Goal: Find specific page/section: Find specific page/section

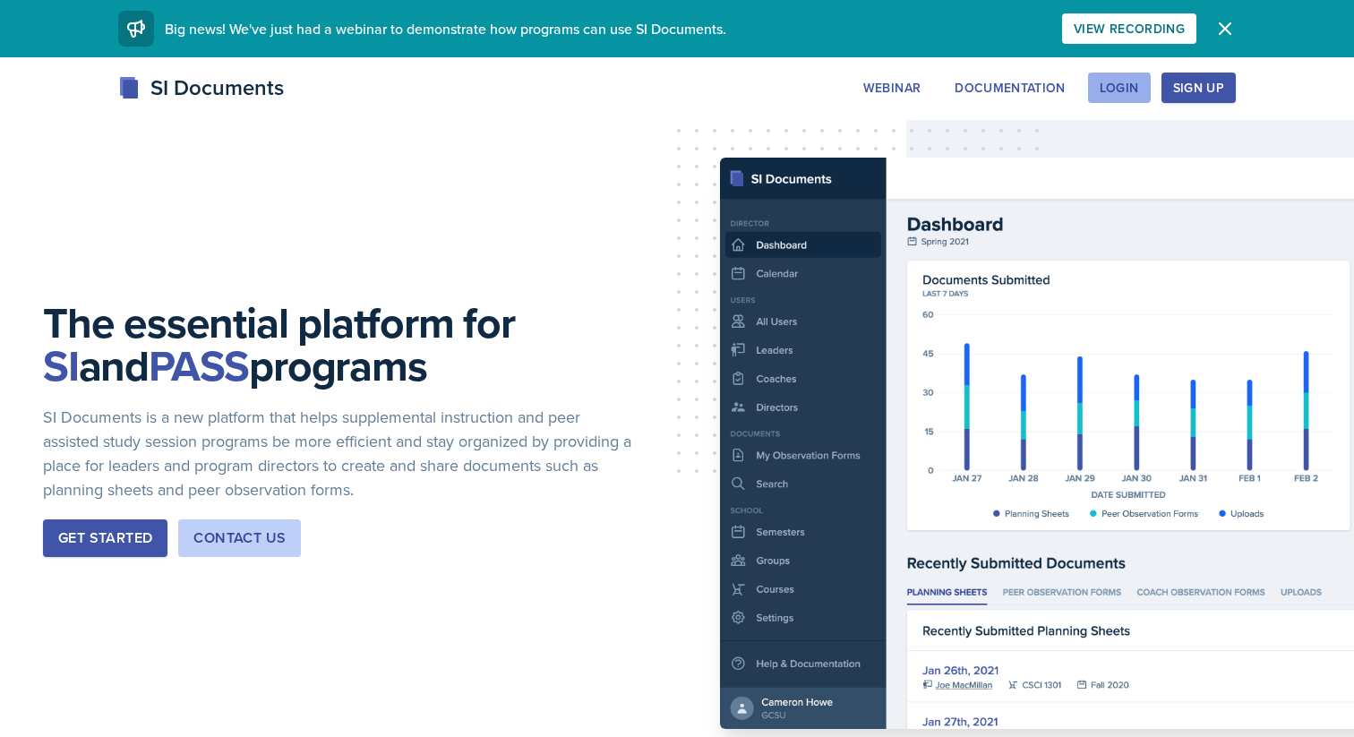
click at [1131, 90] on div "Login" at bounding box center [1119, 88] width 39 height 14
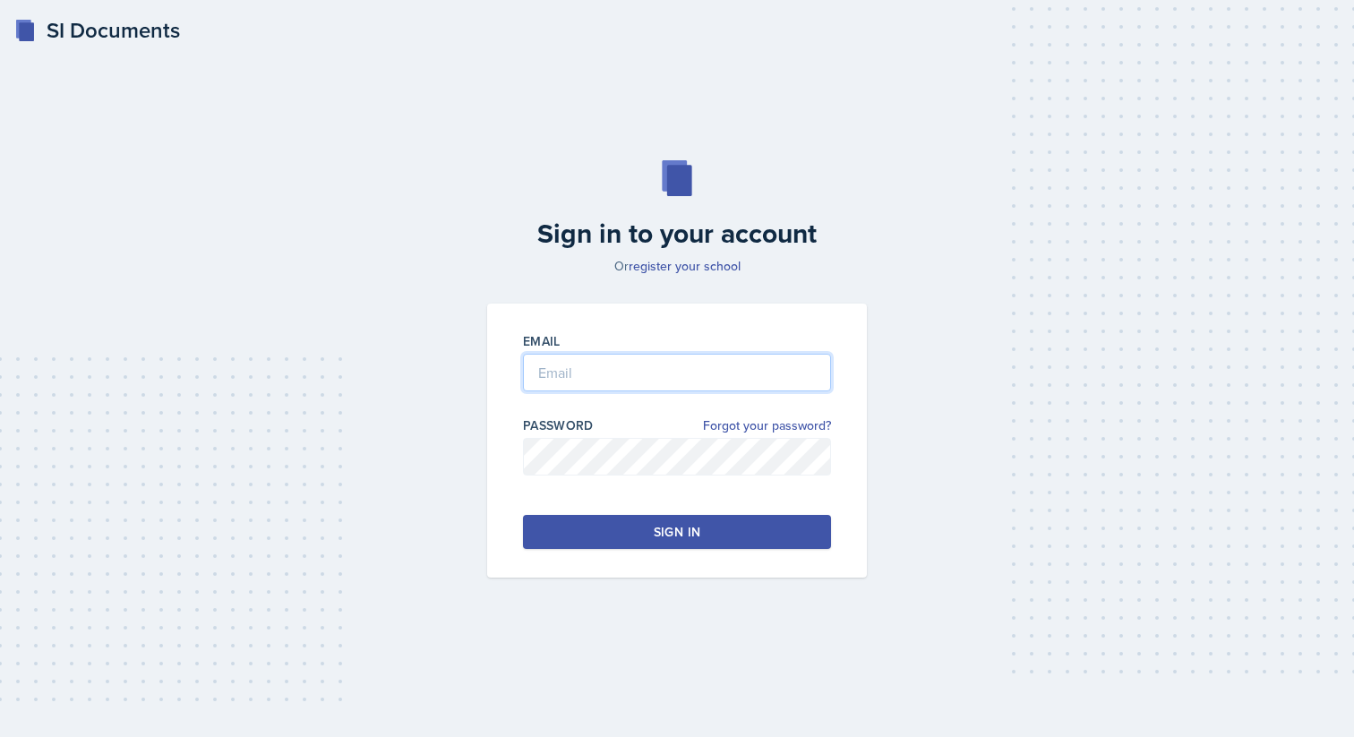
click at [723, 380] on input "email" at bounding box center [677, 373] width 308 height 38
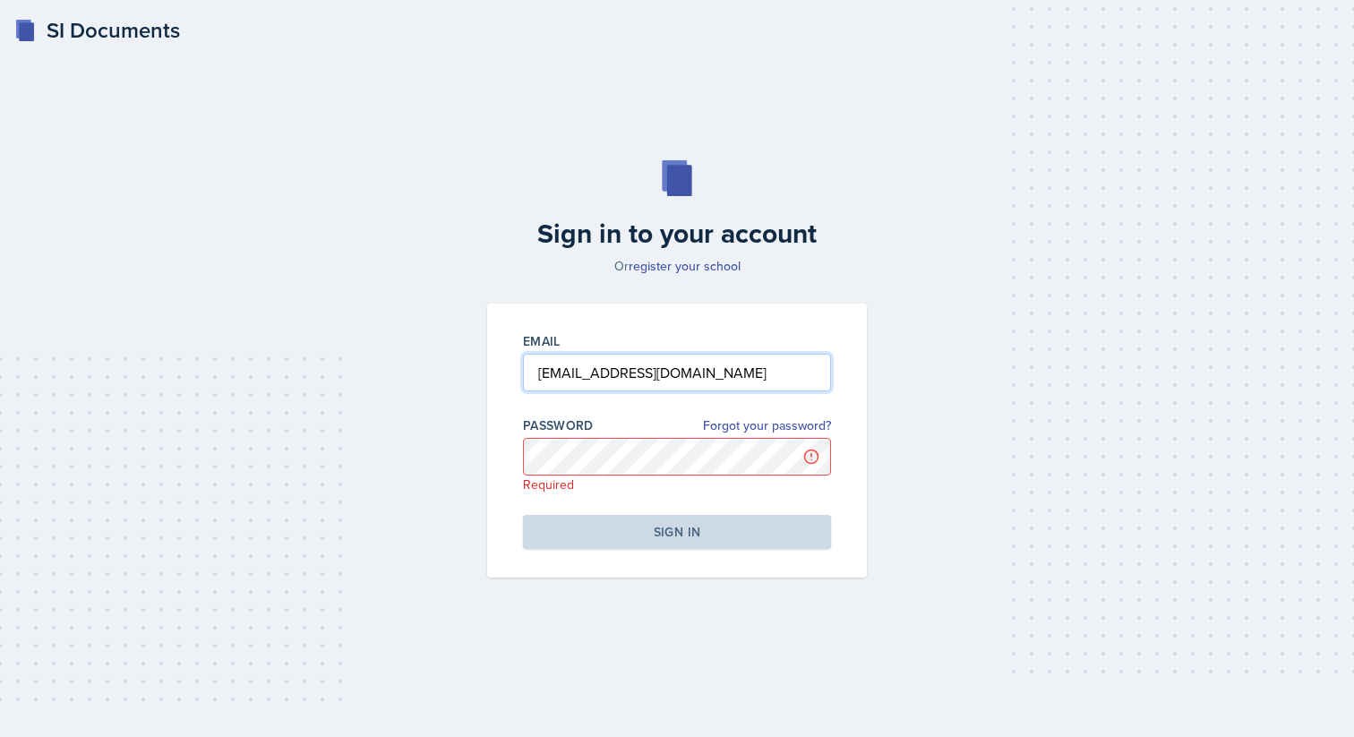
drag, startPoint x: 629, startPoint y: 374, endPoint x: 512, endPoint y: 364, distance: 117.7
click at [511, 364] on div "Email [EMAIL_ADDRESS][DOMAIN_NAME] Password Forgot your password? Required Sign…" at bounding box center [677, 441] width 380 height 274
type input "[EMAIL_ADDRESS][DOMAIN_NAME]"
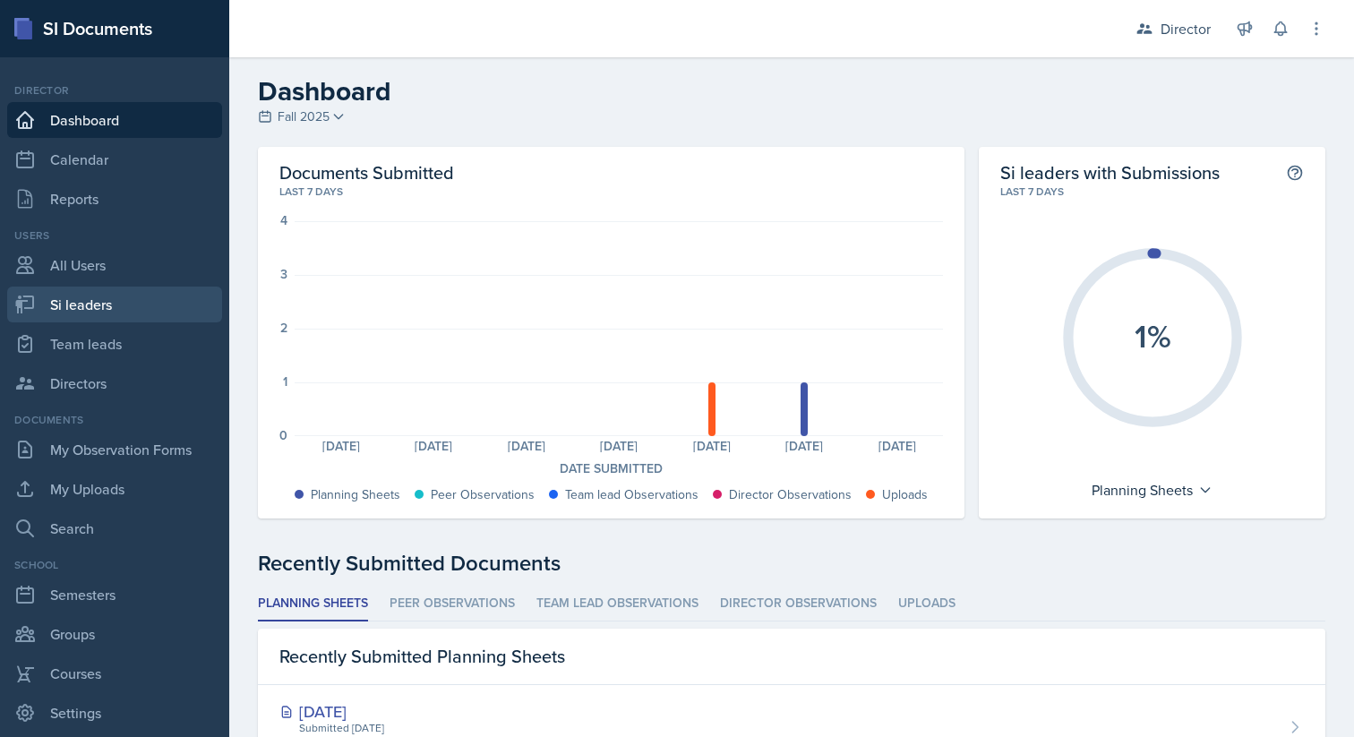
click at [72, 307] on link "Si leaders" at bounding box center [114, 305] width 215 height 36
select select "2bed604d-1099-4043-b1bc-2365e8740244"
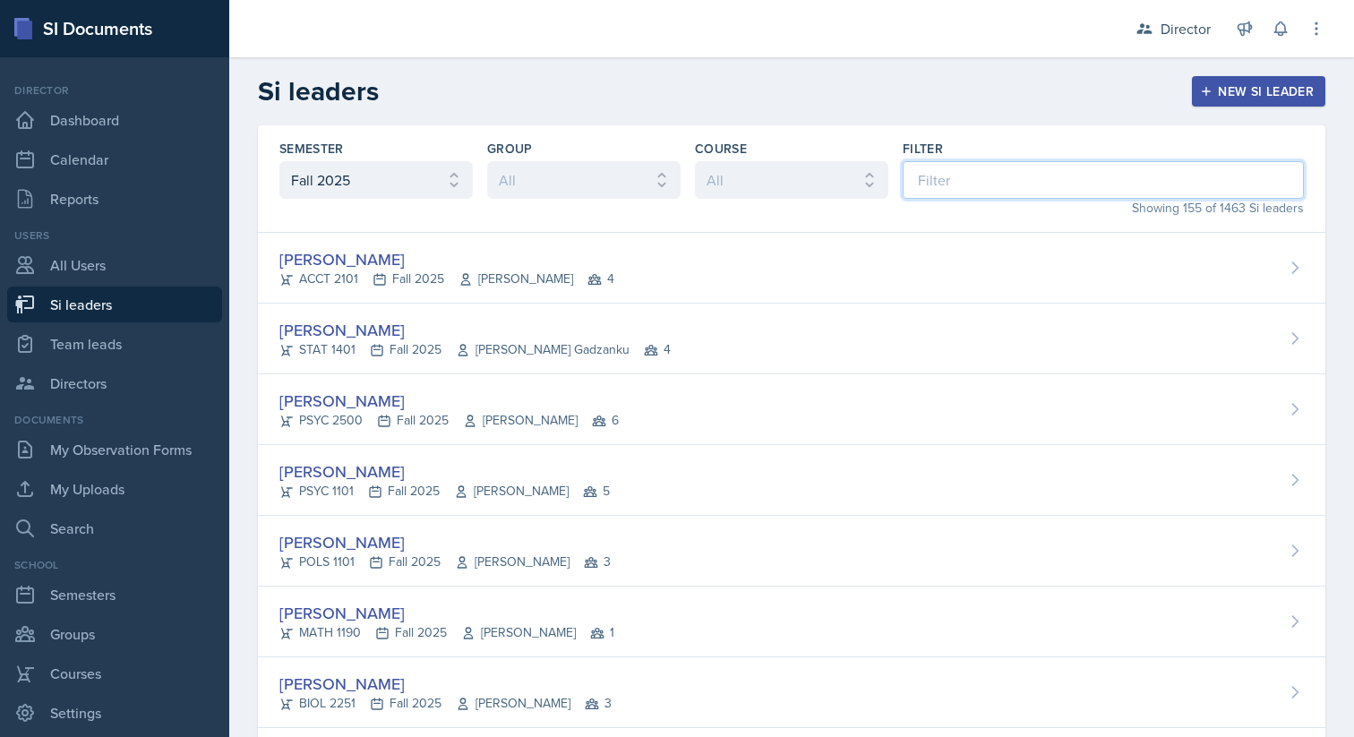
click at [985, 175] on input at bounding box center [1103, 180] width 401 height 38
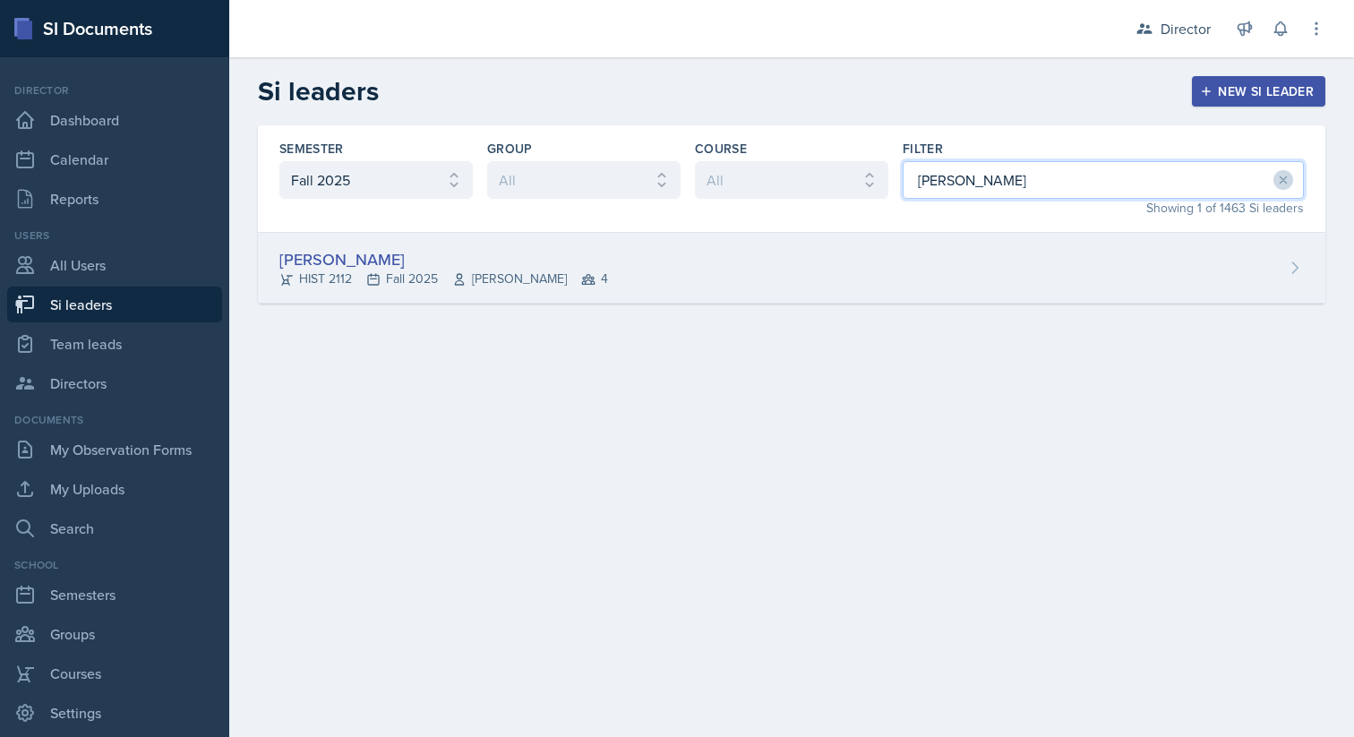
type input "[PERSON_NAME]"
click at [405, 272] on div "HIST 2112 Fall 2025 [PERSON_NAME] 4" at bounding box center [443, 279] width 329 height 19
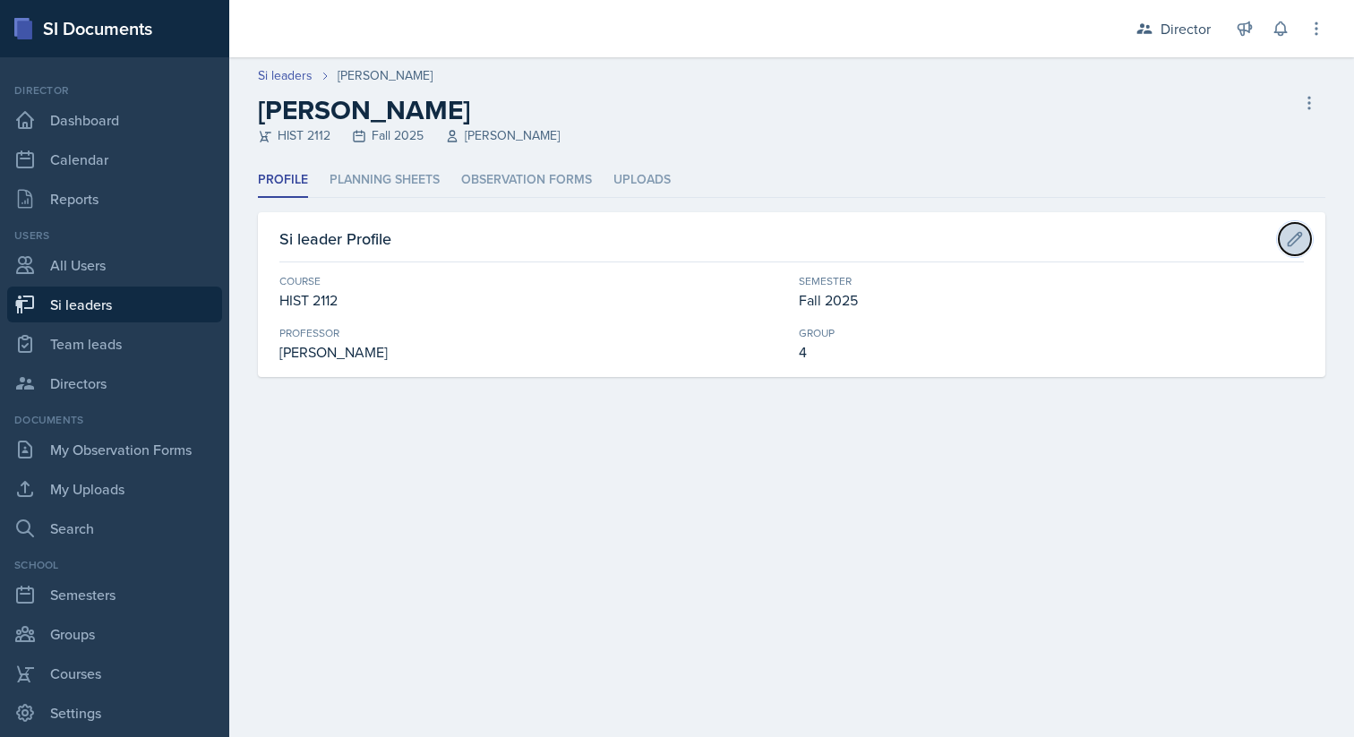
click at [1295, 236] on icon at bounding box center [1295, 239] width 18 height 18
select select "e03f2d5a-f3a5-4e0e-9167-550ff5b2876a"
select select "2bed604d-1099-4043-b1bc-2365e8740244"
select select "9642c9bf-76f9-4442-a3b4-36d015a1a667"
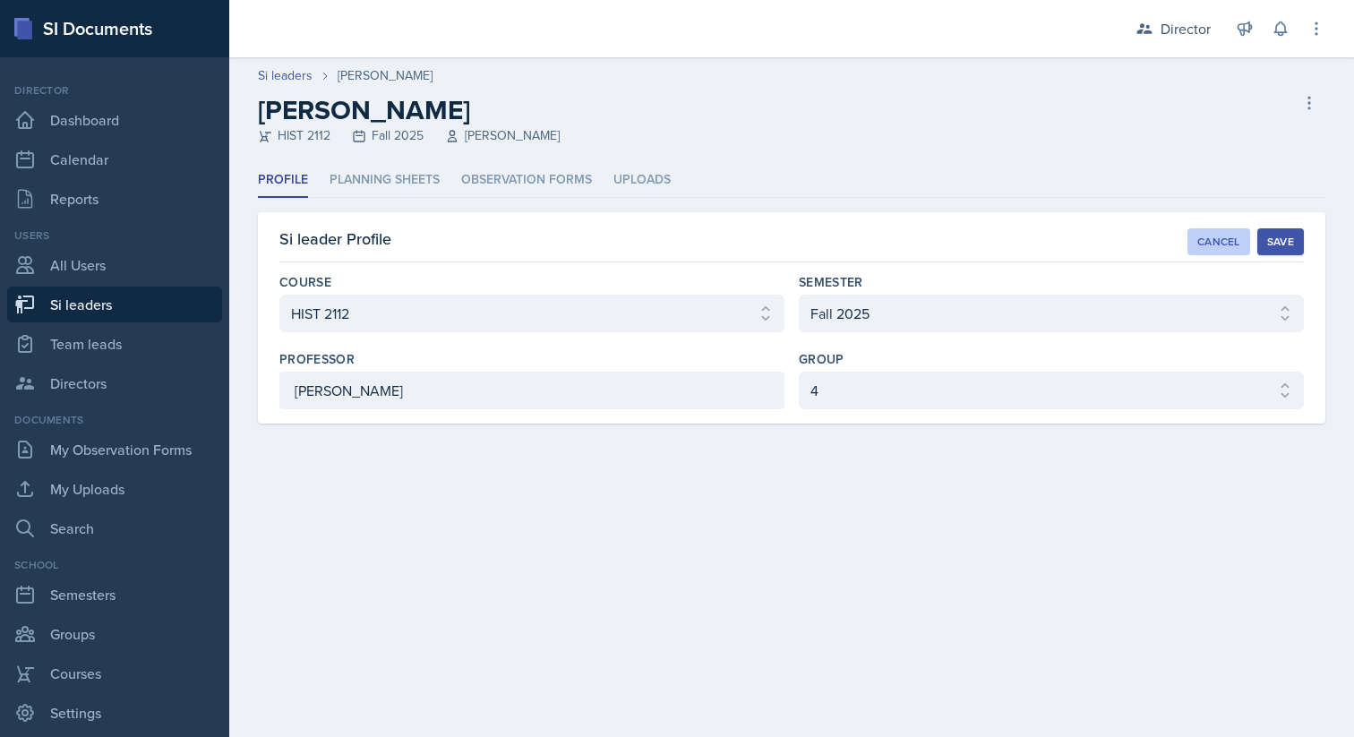
click at [1202, 236] on div "Cancel" at bounding box center [1218, 242] width 43 height 14
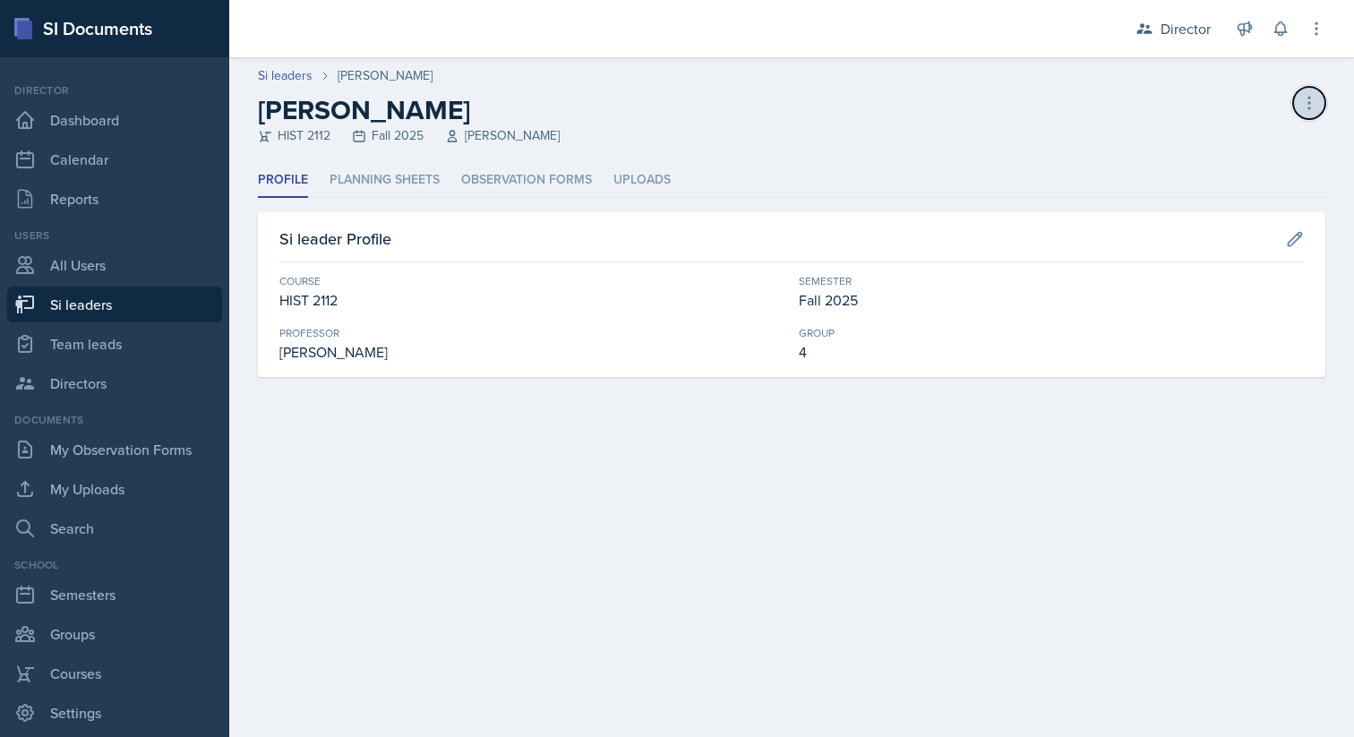
click at [1314, 98] on icon at bounding box center [1309, 103] width 18 height 18
click at [957, 160] on header "Si leaders [PERSON_NAME] [PERSON_NAME] HIST 2112 Fall 2025 [PERSON_NAME] leader" at bounding box center [791, 110] width 1125 height 106
click at [423, 177] on li "Planning Sheets" at bounding box center [385, 180] width 110 height 35
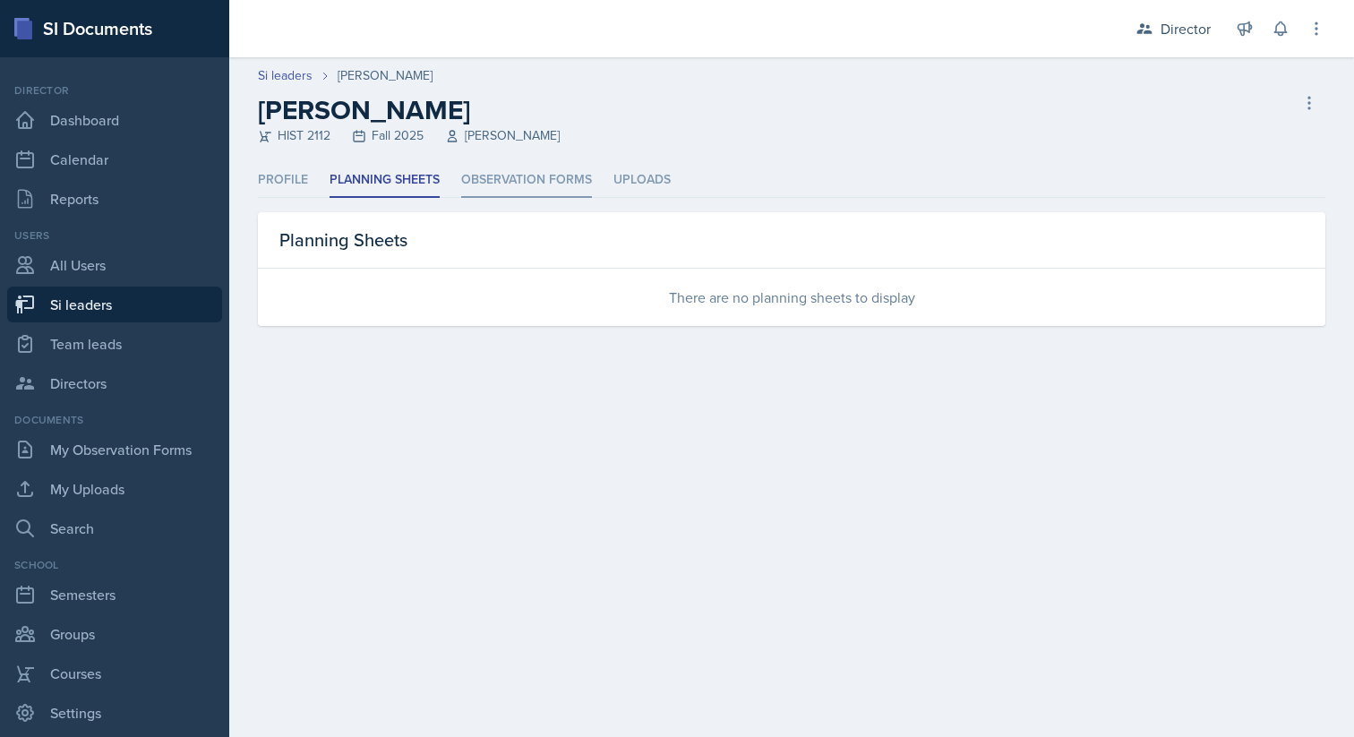
click at [537, 181] on li "Observation Forms" at bounding box center [526, 180] width 131 height 35
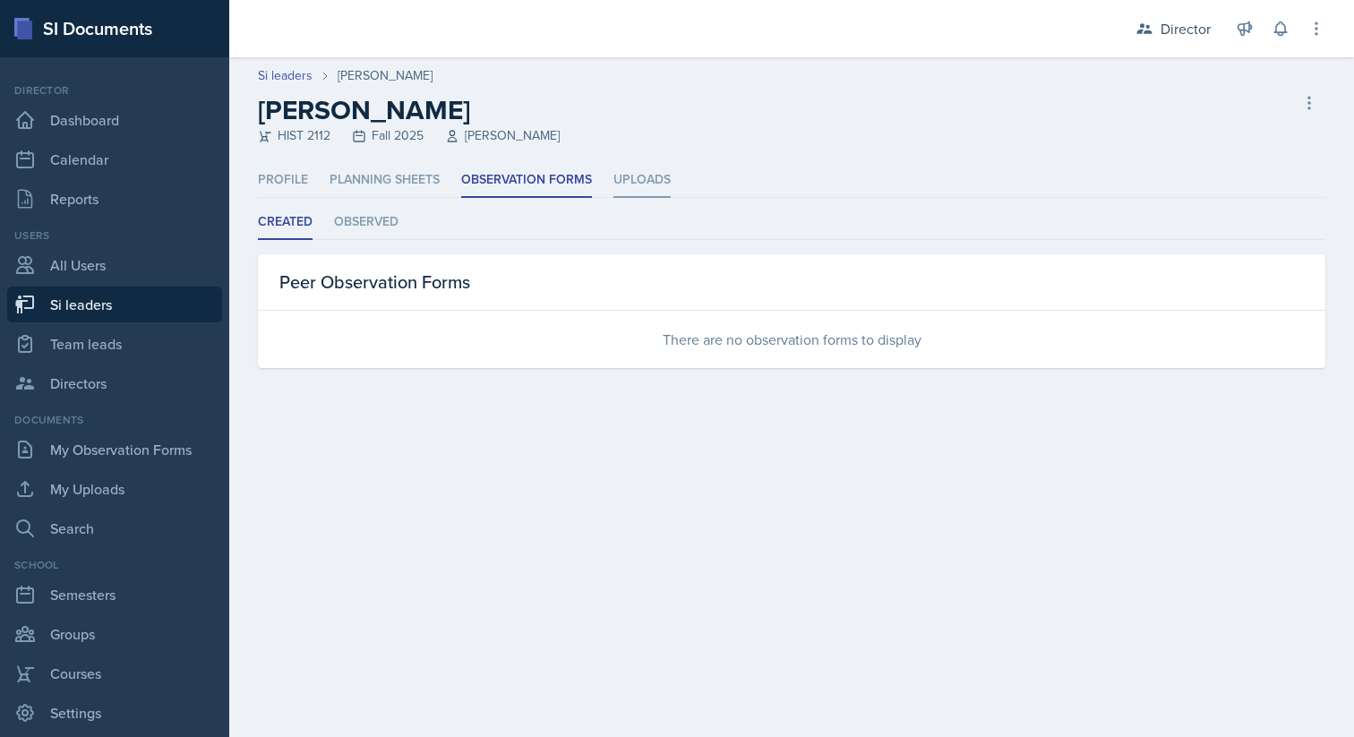
click at [646, 177] on li "Uploads" at bounding box center [641, 180] width 57 height 35
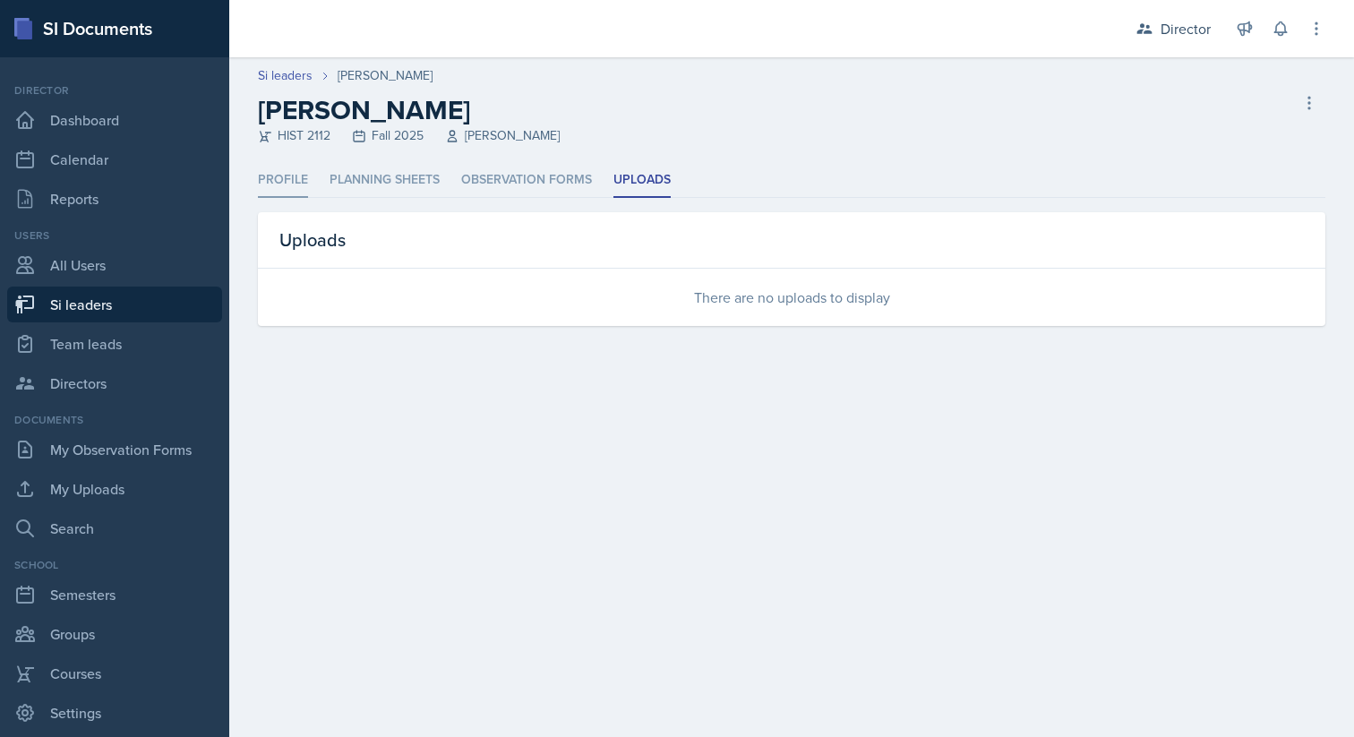
click at [280, 191] on li "Profile" at bounding box center [283, 180] width 50 height 35
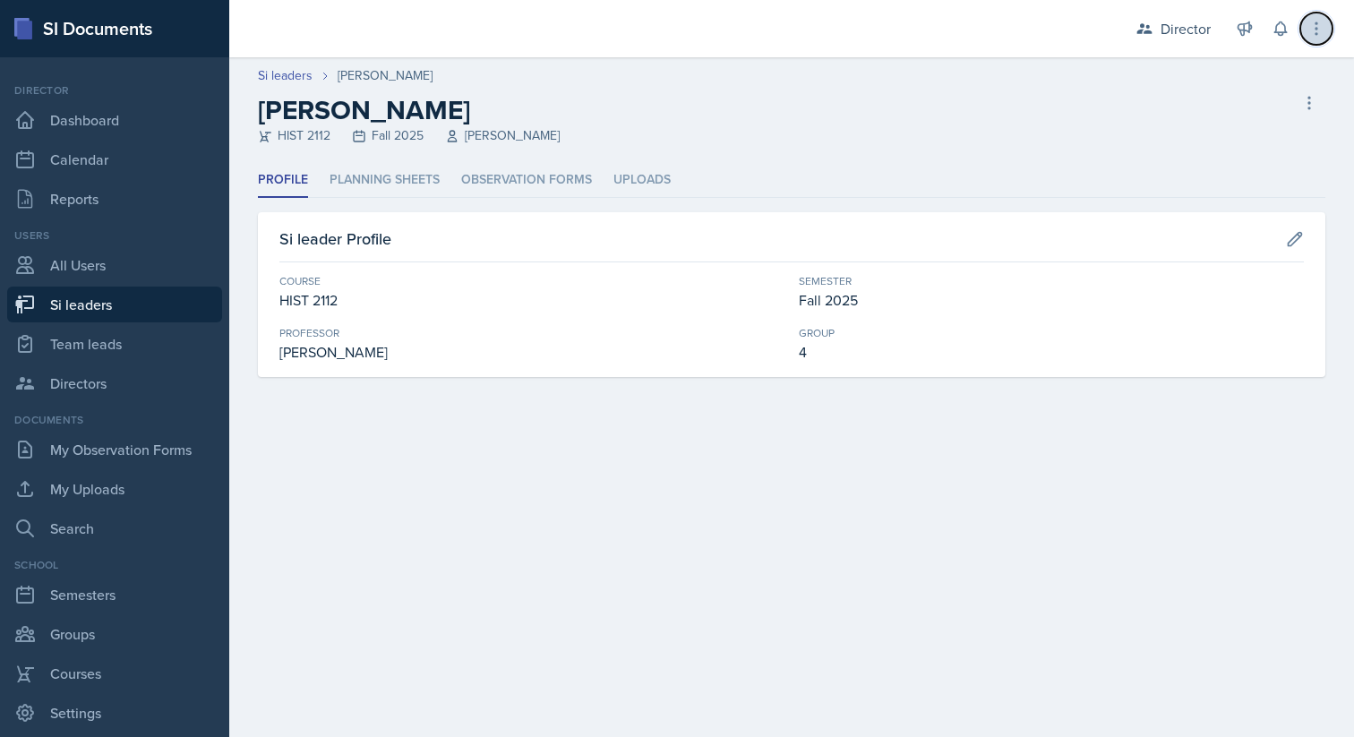
click at [1323, 23] on icon at bounding box center [1316, 29] width 18 height 18
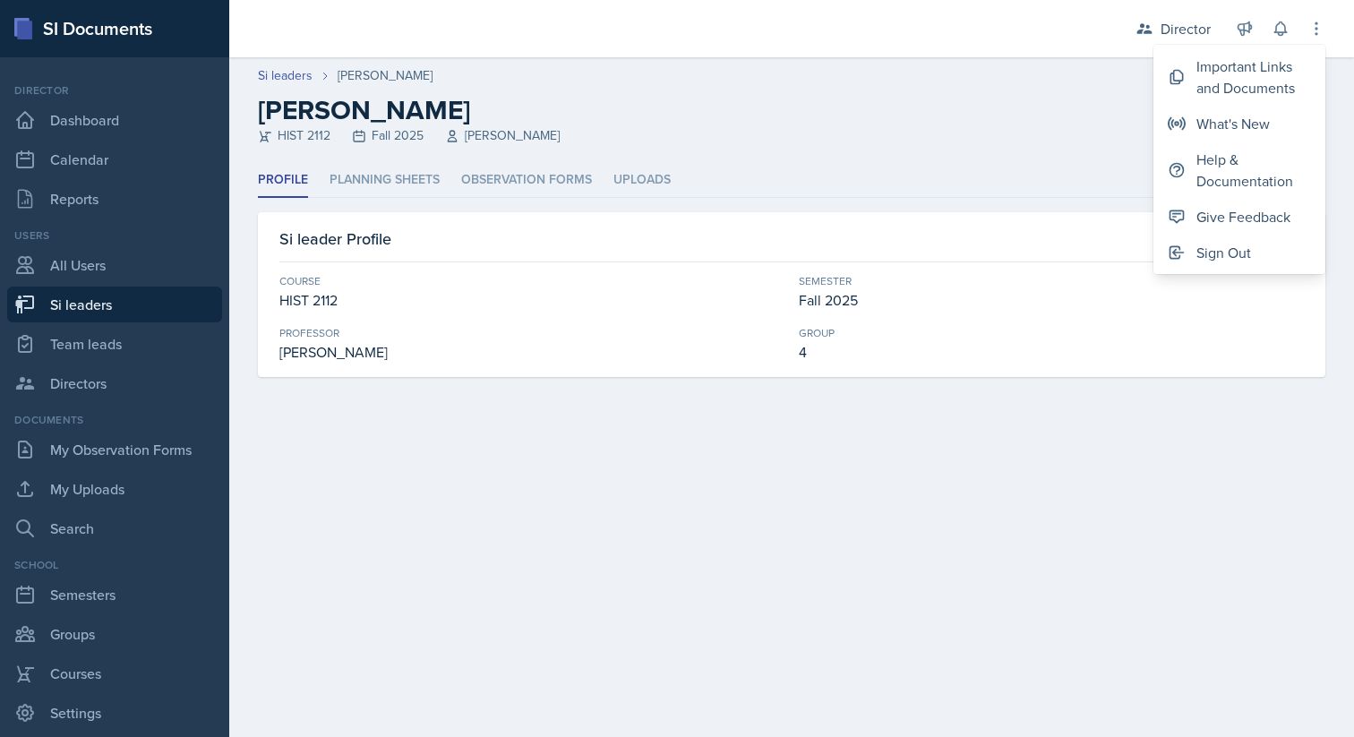
click at [943, 150] on header "Si leaders [PERSON_NAME] [PERSON_NAME] HIST 2112 Fall 2025 [PERSON_NAME] leader" at bounding box center [791, 110] width 1125 height 106
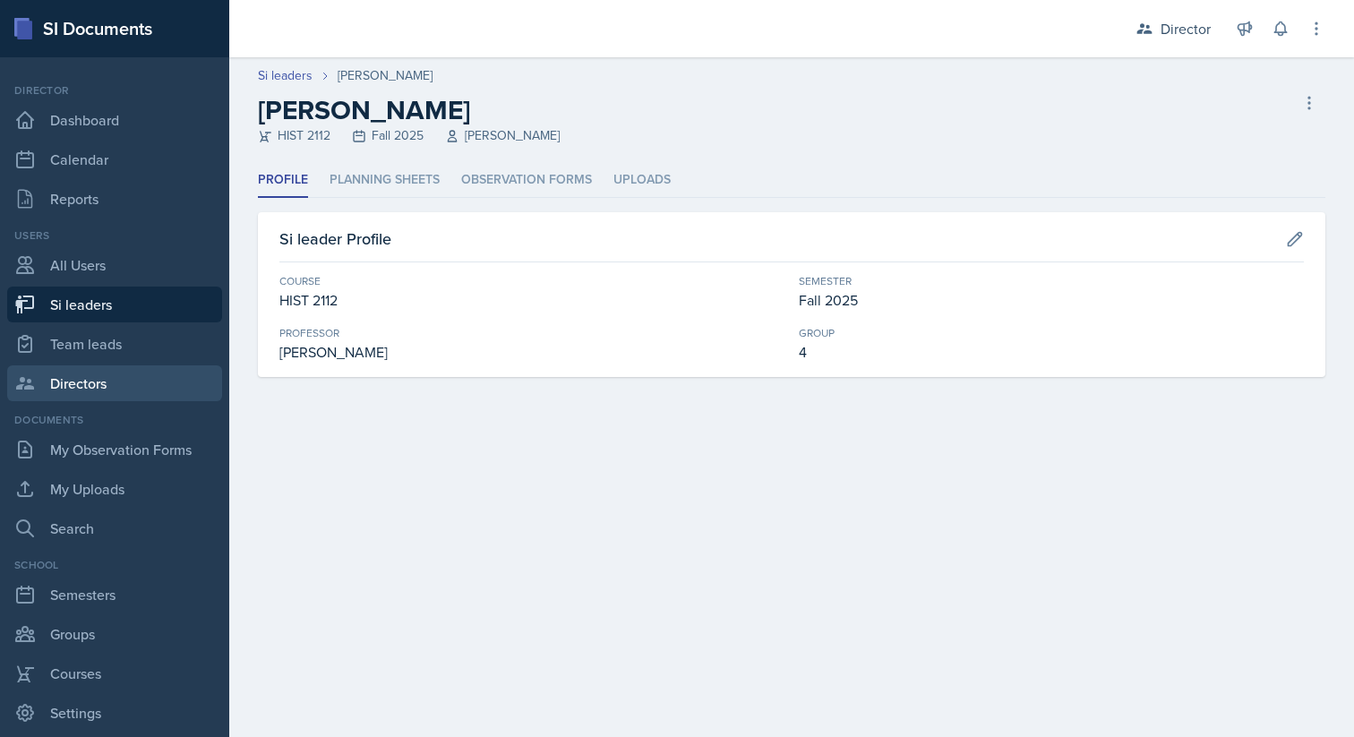
click at [95, 378] on link "Directors" at bounding box center [114, 383] width 215 height 36
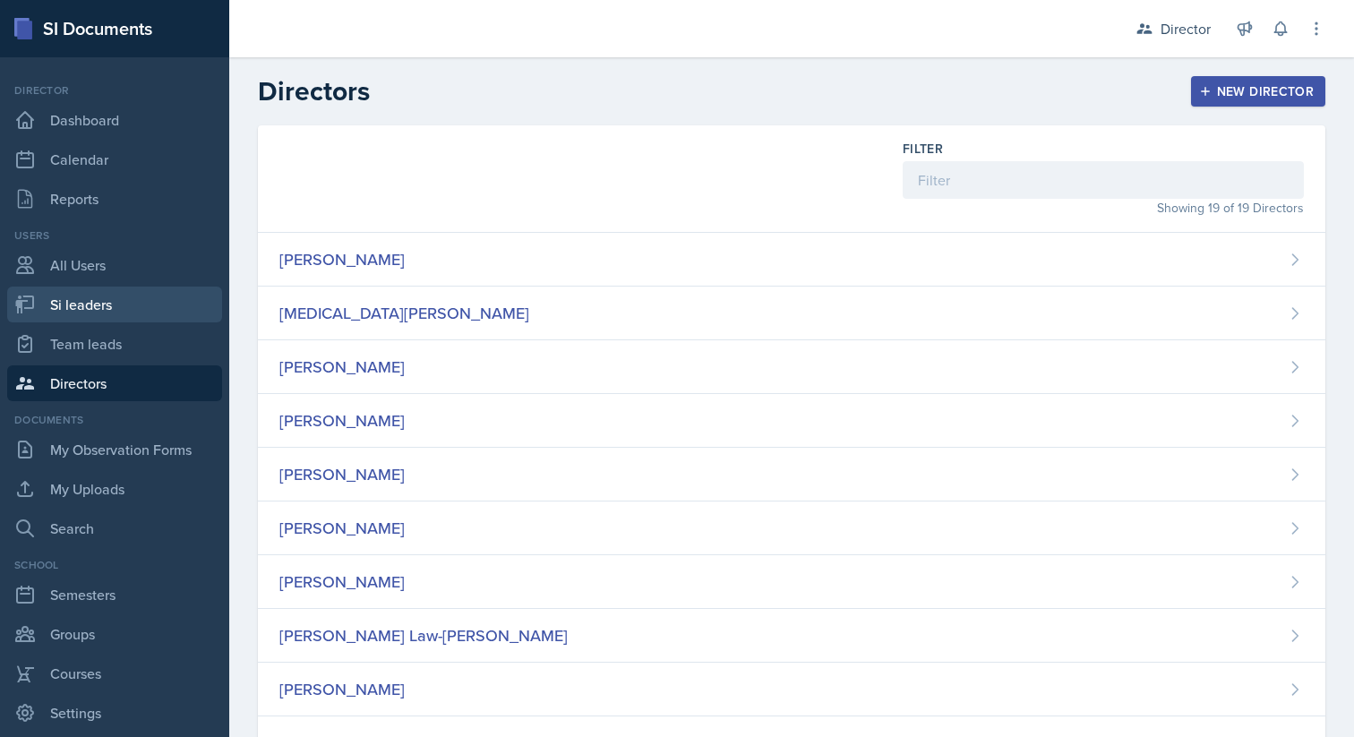
click at [97, 302] on link "Si leaders" at bounding box center [114, 305] width 215 height 36
select select "2bed604d-1099-4043-b1bc-2365e8740244"
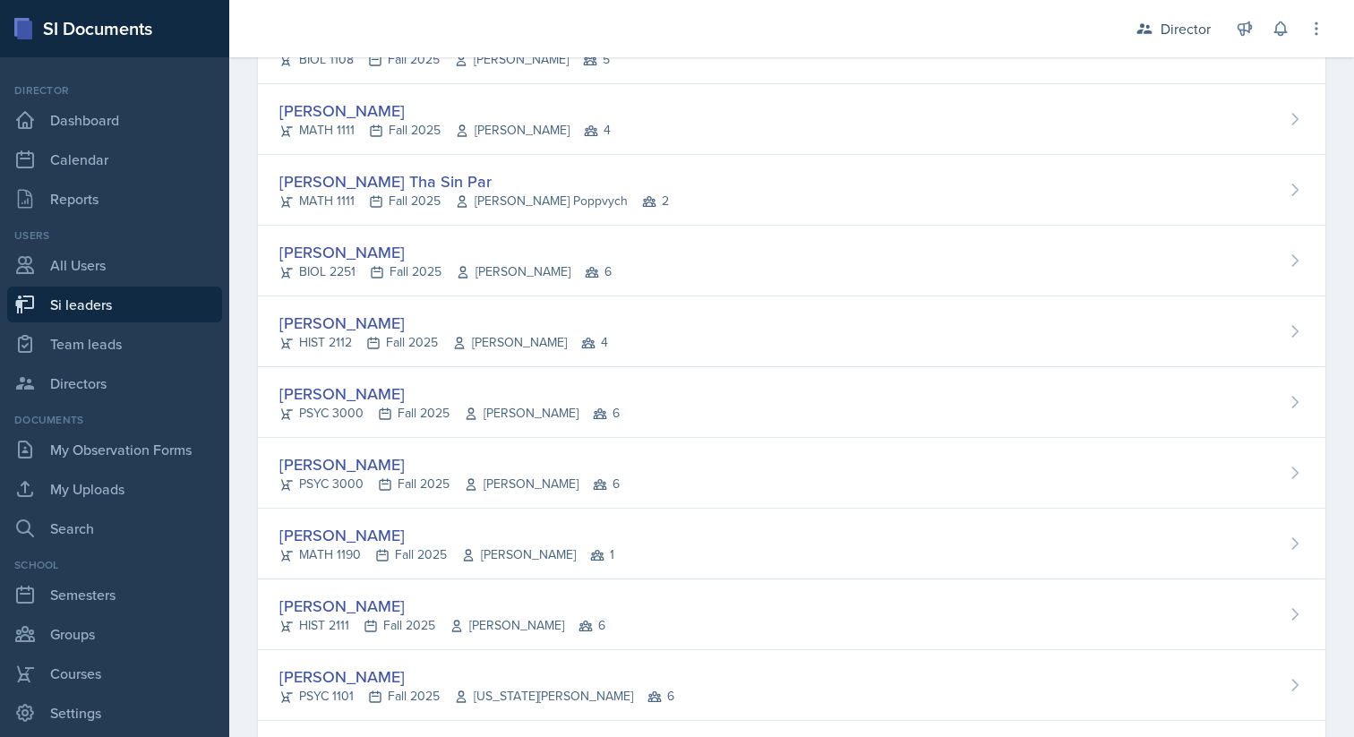
scroll to position [2764, 0]
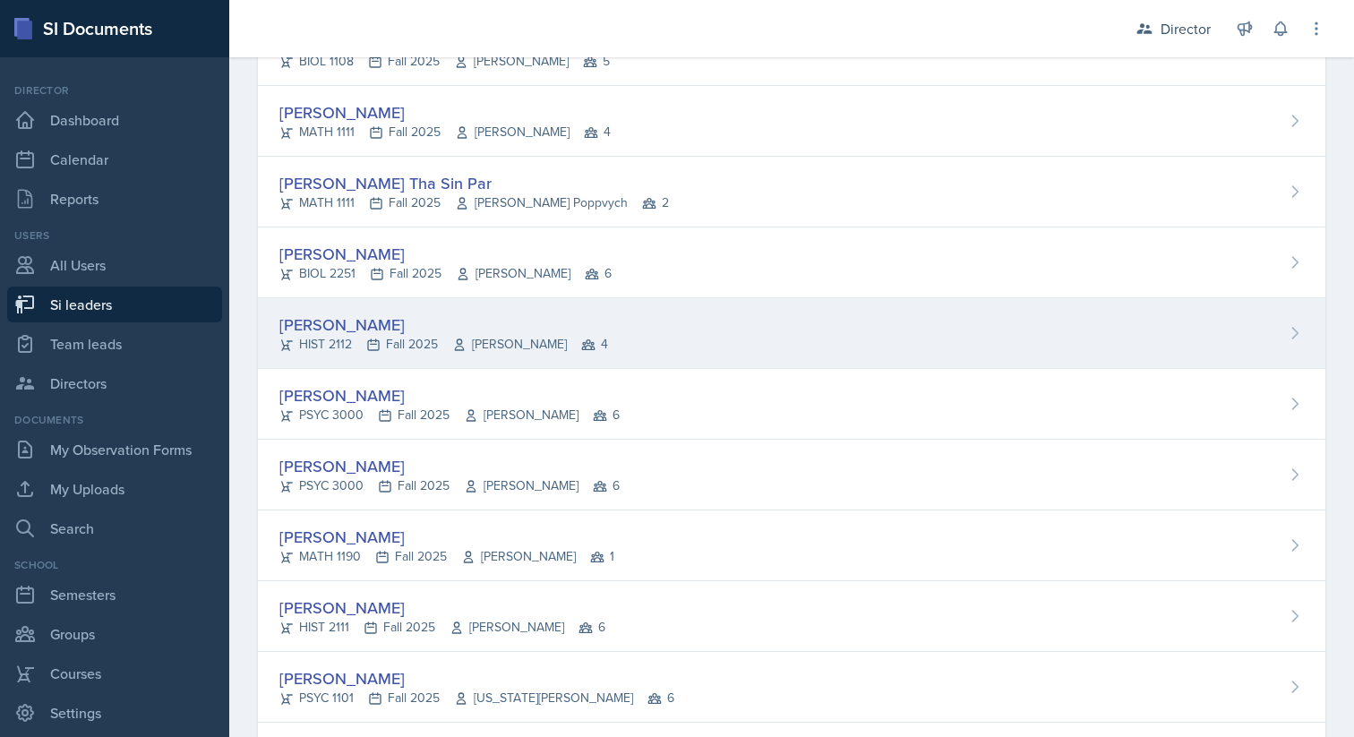
click at [785, 331] on div "[PERSON_NAME] HIST 2112 Fall 2025 [PERSON_NAME] 4" at bounding box center [791, 333] width 1067 height 71
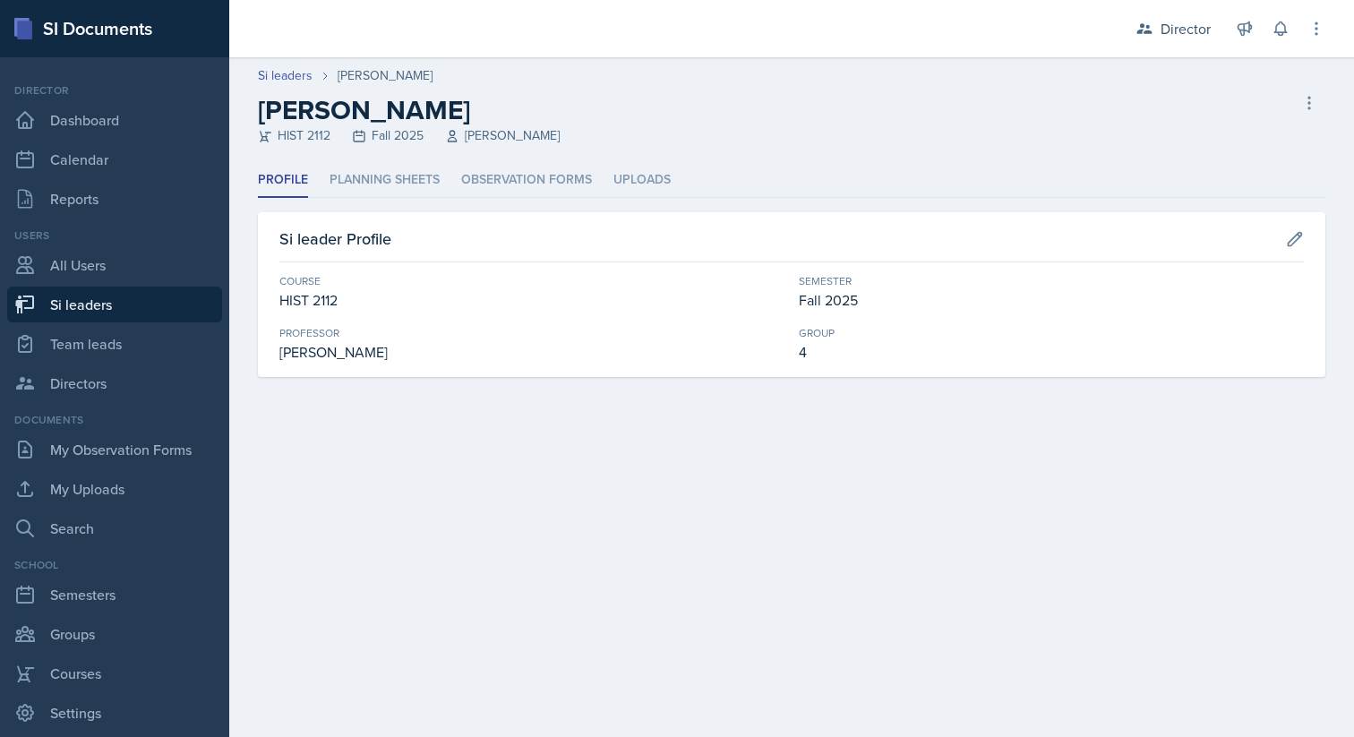
click at [355, 118] on h2 "[PERSON_NAME]" at bounding box center [409, 110] width 302 height 32
click at [1308, 105] on icon at bounding box center [1309, 103] width 18 height 18
click at [1300, 243] on icon at bounding box center [1295, 239] width 18 height 18
select select "e03f2d5a-f3a5-4e0e-9167-550ff5b2876a"
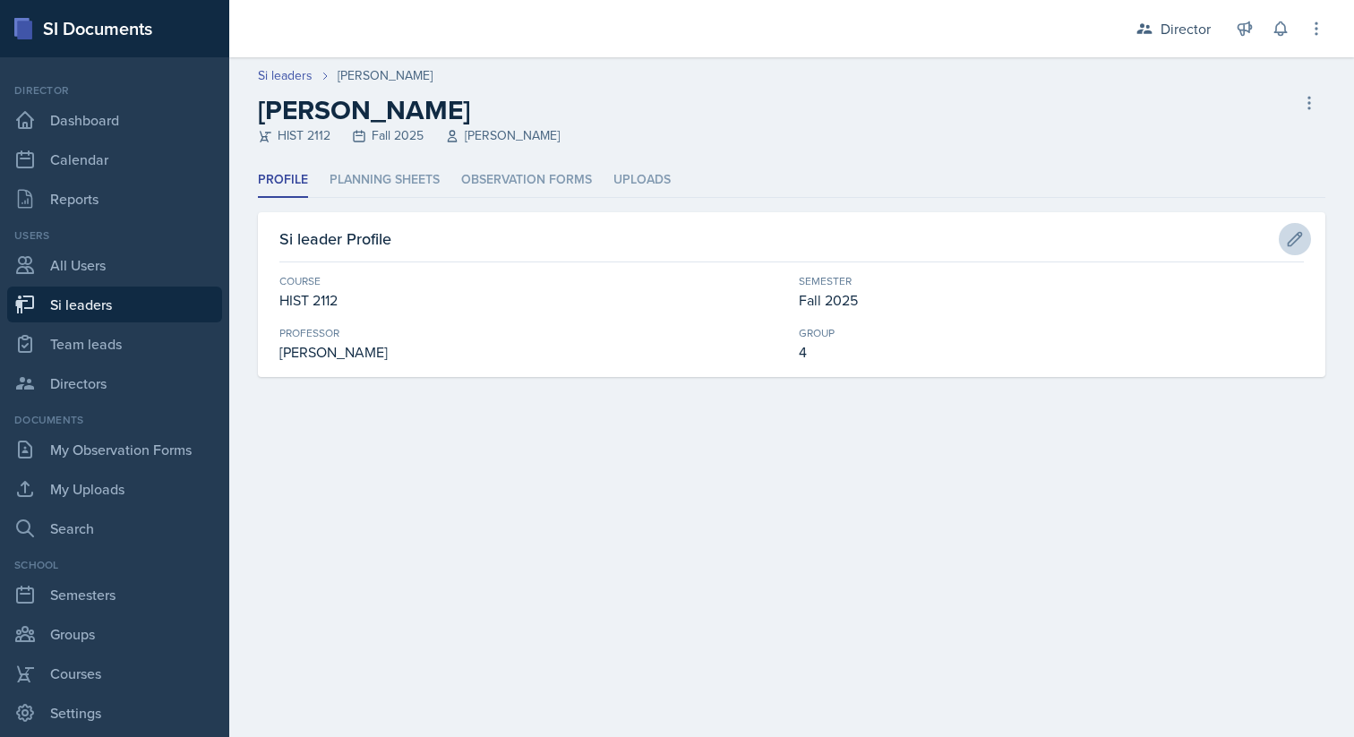
select select "2bed604d-1099-4043-b1bc-2365e8740244"
select select "9642c9bf-76f9-4442-a3b4-36d015a1a667"
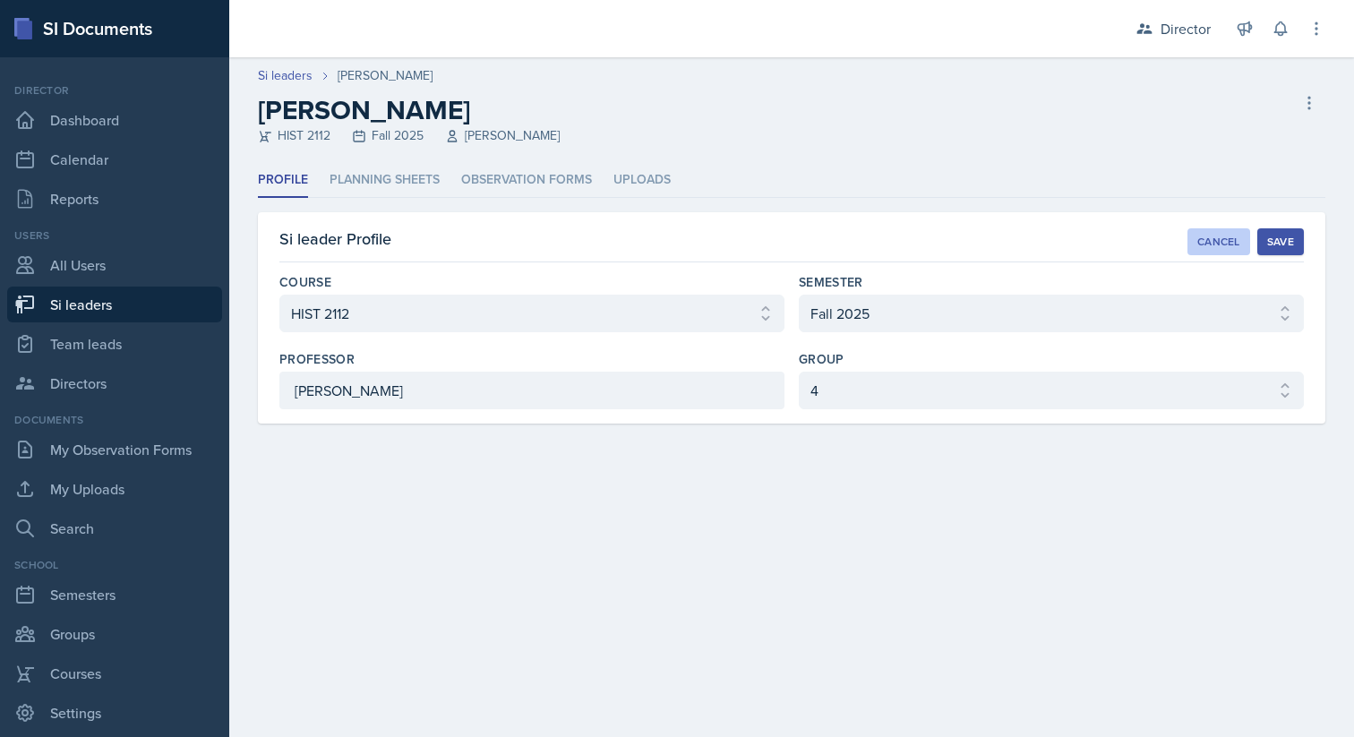
click at [1212, 238] on div "Cancel" at bounding box center [1218, 242] width 43 height 14
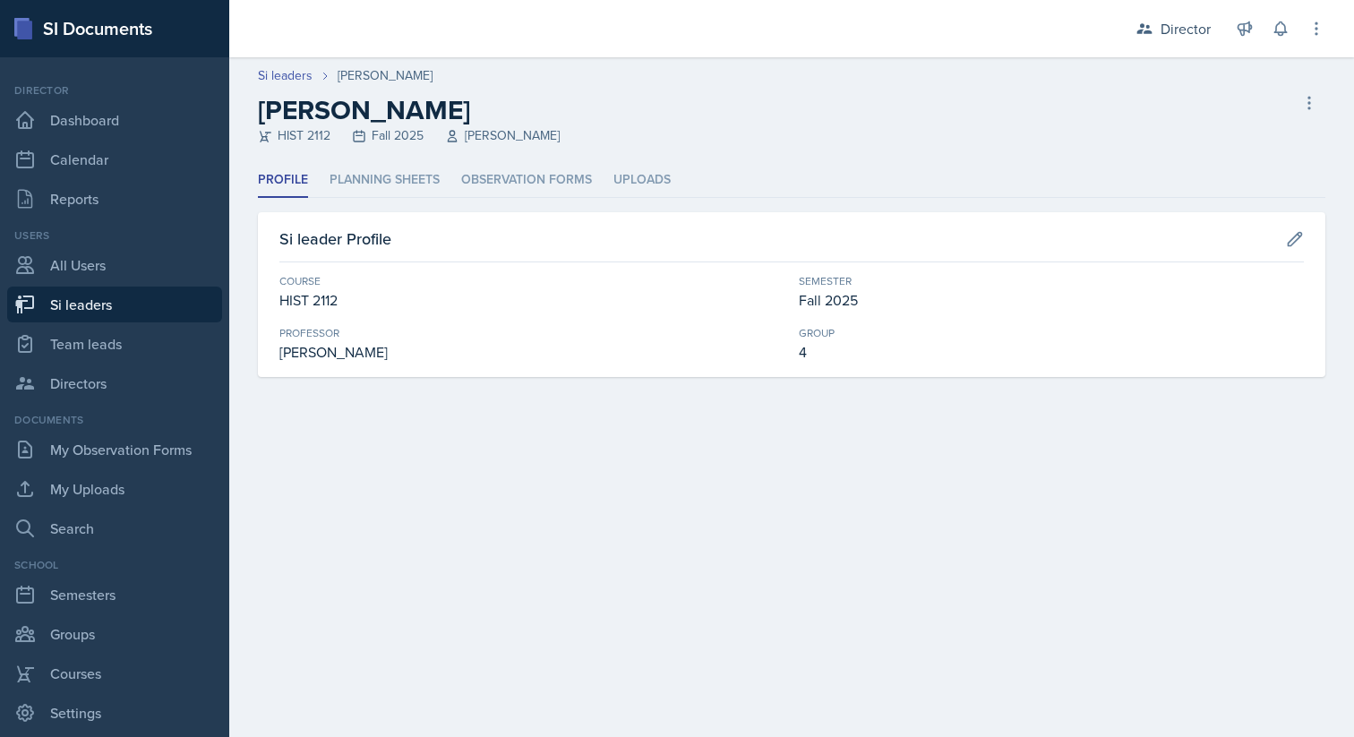
click at [408, 138] on div "HIST 2112 Fall 2025 [PERSON_NAME]" at bounding box center [409, 135] width 302 height 19
